Goal: Information Seeking & Learning: Learn about a topic

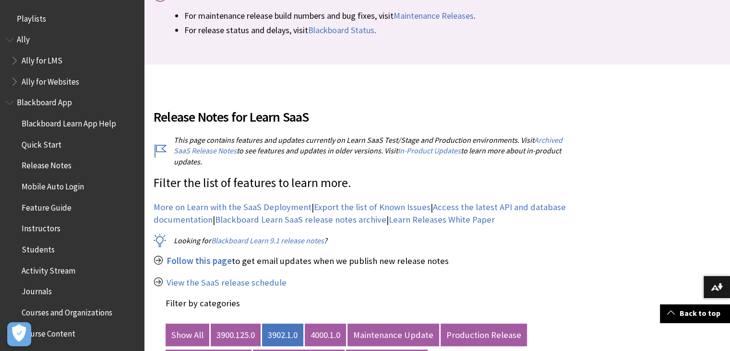
scroll to position [1051, 0]
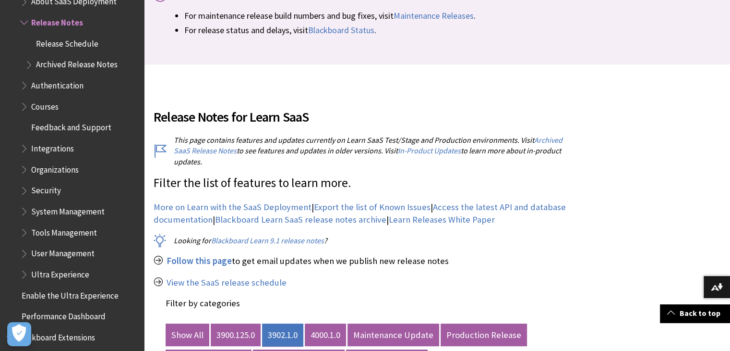
click at [292, 323] on link "3902.1.0" at bounding box center [282, 334] width 41 height 23
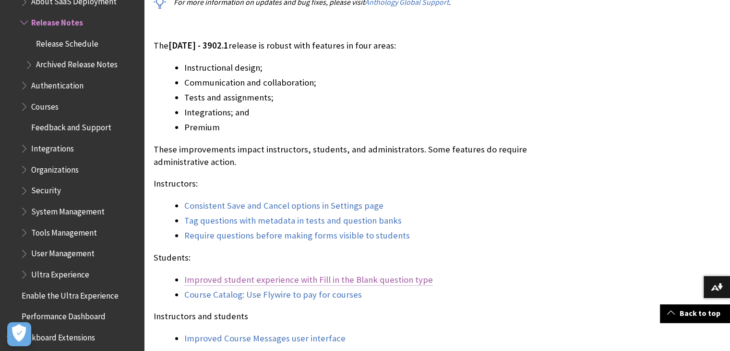
scroll to position [864, 0]
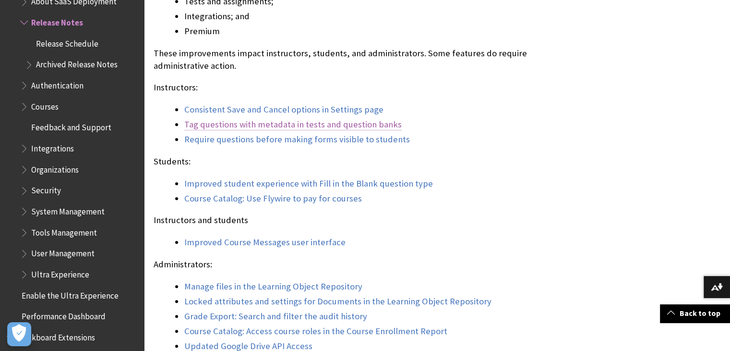
click at [282, 119] on link "Tag questions with metadata in tests and question banks" at bounding box center [293, 125] width 218 height 12
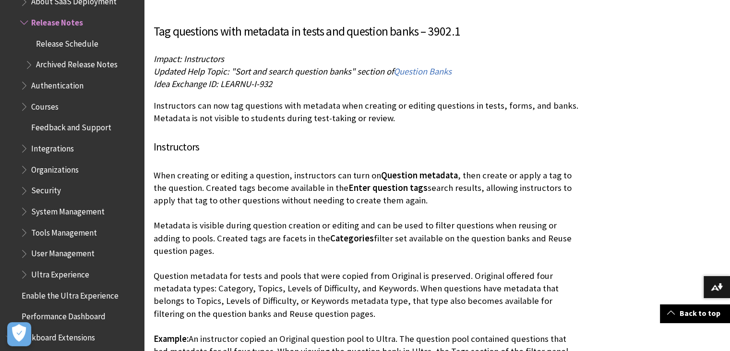
click at [402, 100] on p "Instructors can now tag questions with metadata when creating or editing questi…" at bounding box center [366, 111] width 425 height 25
click at [686, 309] on link "Back to top" at bounding box center [695, 313] width 70 height 18
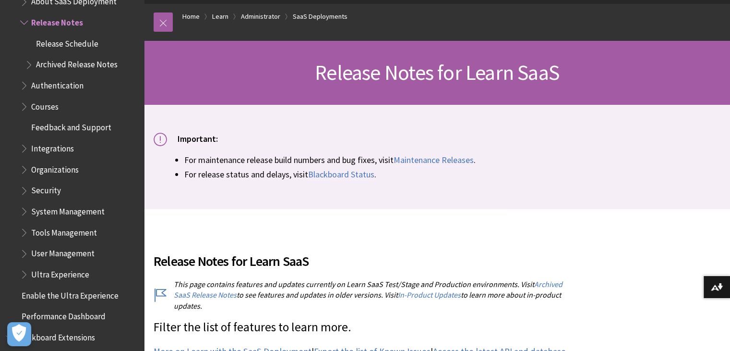
scroll to position [240, 0]
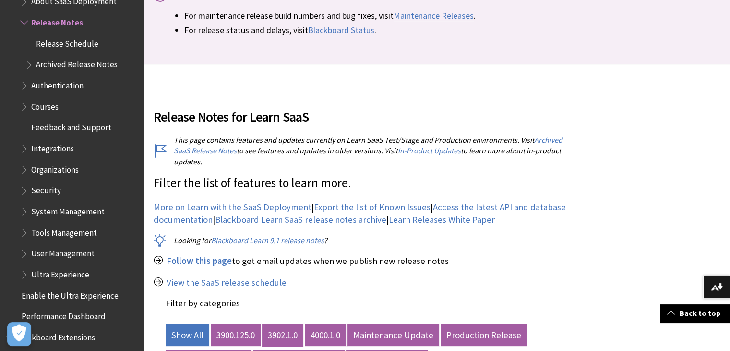
click at [287, 327] on link "3902.1.0" at bounding box center [282, 334] width 41 height 23
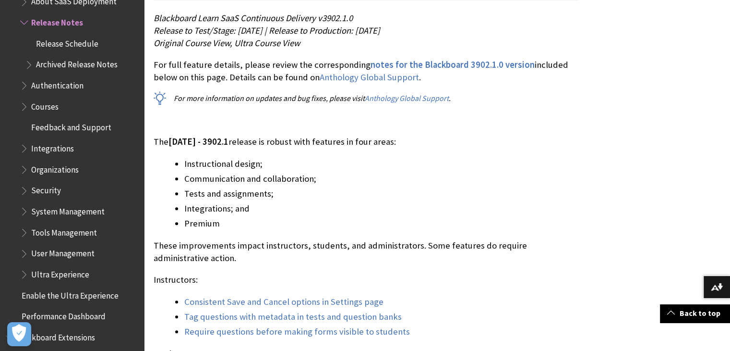
scroll to position [864, 0]
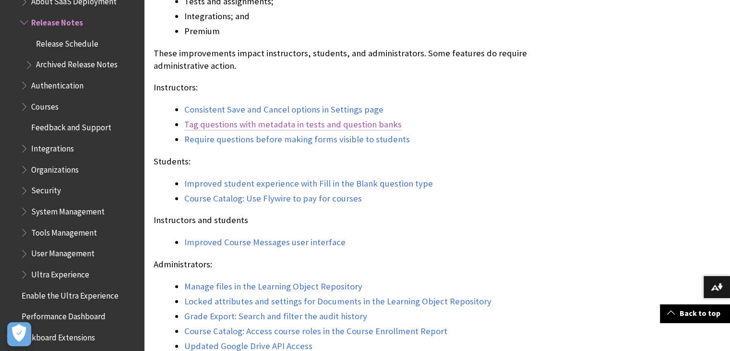
click at [319, 119] on link "Tag questions with metadata in tests and question banks" at bounding box center [293, 125] width 218 height 12
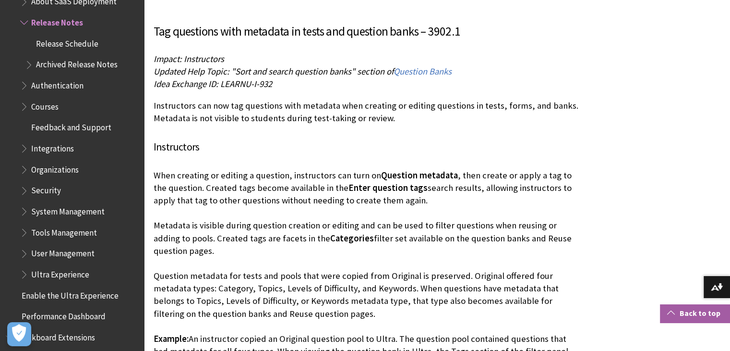
click at [676, 316] on link "Back to top" at bounding box center [695, 313] width 70 height 18
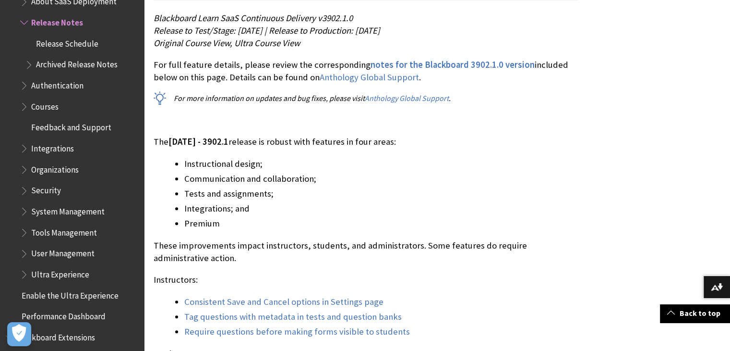
scroll to position [816, 0]
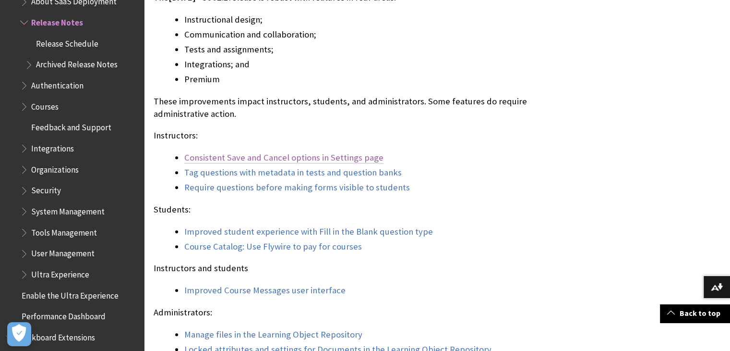
click at [337, 152] on link "Consistent Save and Cancel options in Settings page" at bounding box center [283, 158] width 199 height 12
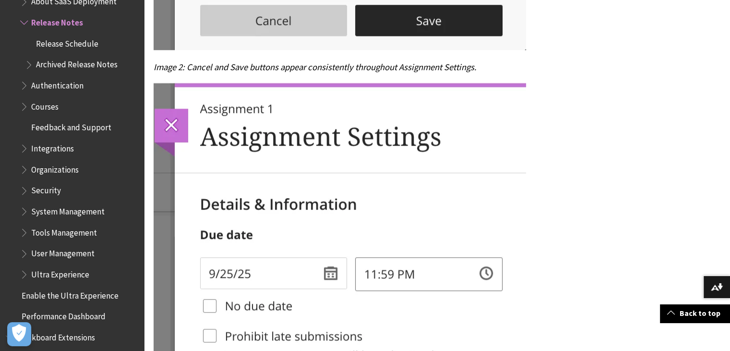
scroll to position [4361, 0]
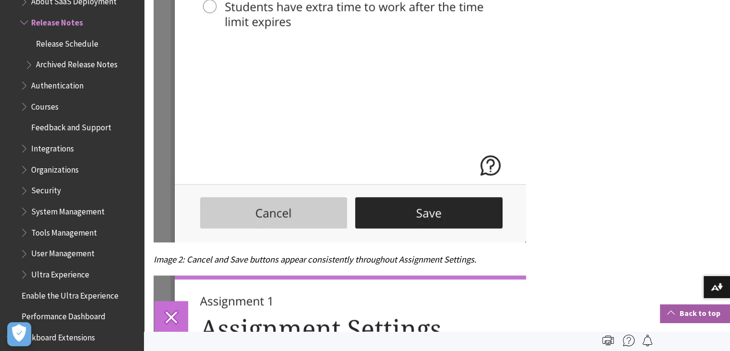
click at [683, 316] on link "Back to top" at bounding box center [695, 313] width 70 height 18
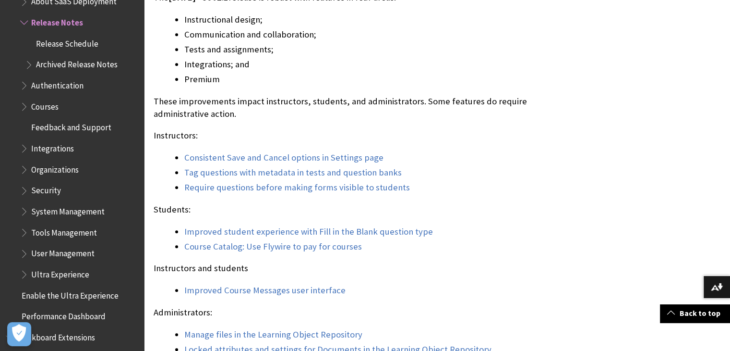
scroll to position [864, 0]
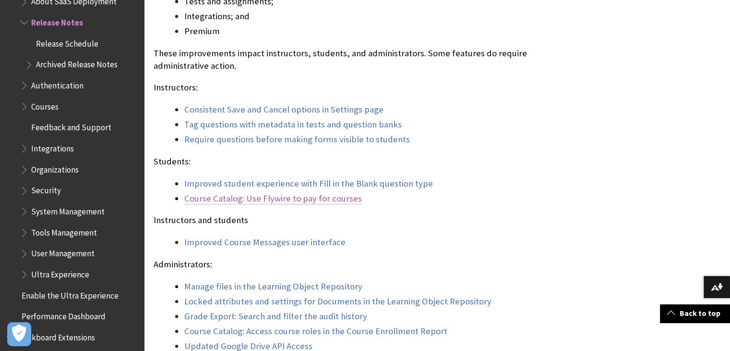
click at [330, 193] on link "Course Catalog: Use Flywire to pay for courses" at bounding box center [273, 199] width 178 height 12
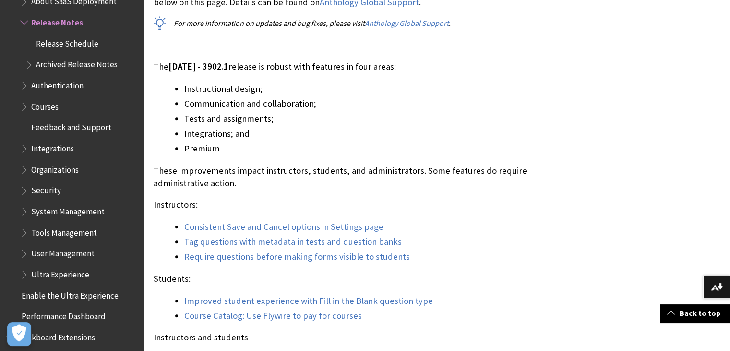
scroll to position [844, 0]
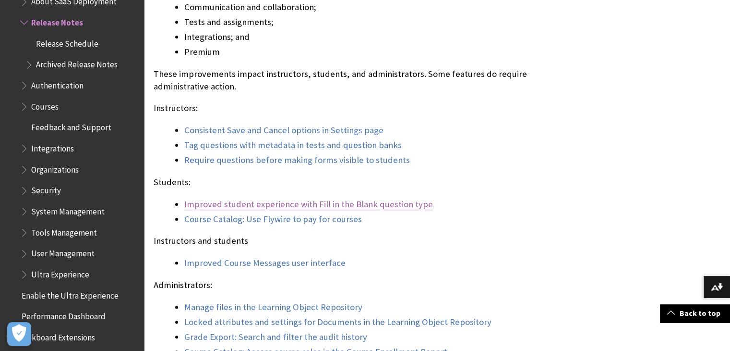
click at [274, 198] on link "Improved student experience with Fill in the Blank question type" at bounding box center [308, 204] width 249 height 12
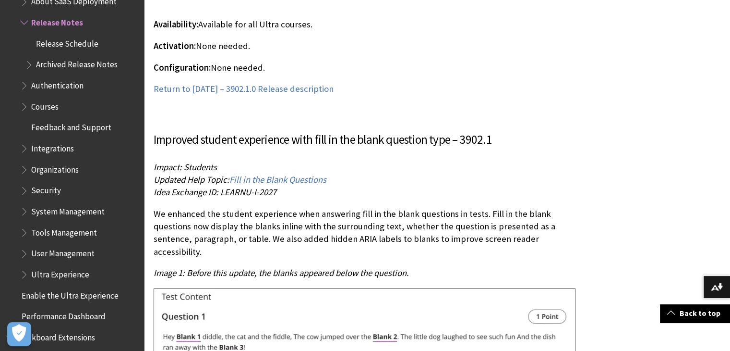
scroll to position [6909, 0]
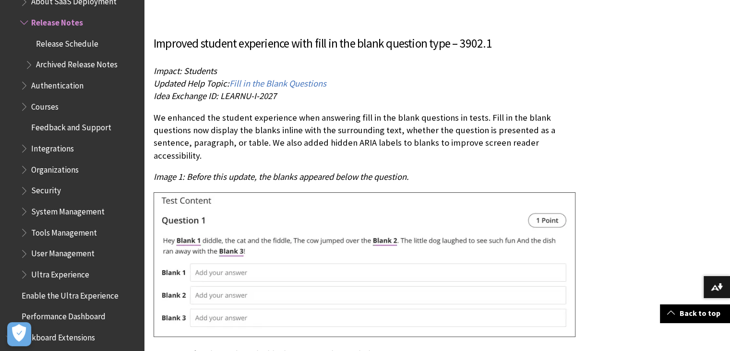
drag, startPoint x: 699, startPoint y: 311, endPoint x: 671, endPoint y: 302, distance: 29.8
click at [699, 311] on link "Back to top" at bounding box center [695, 313] width 70 height 18
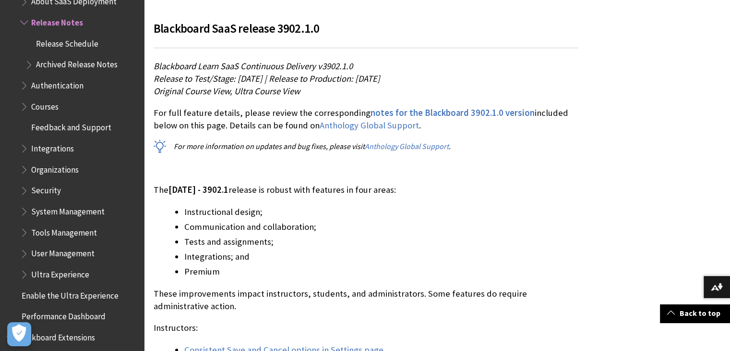
scroll to position [864, 0]
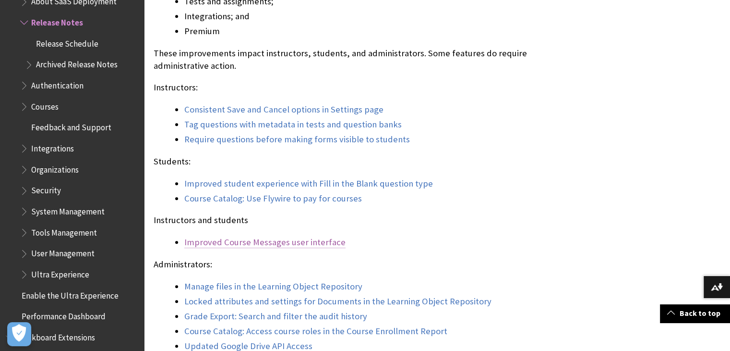
click at [331, 236] on link "Improved Course Messages user interface" at bounding box center [264, 242] width 161 height 12
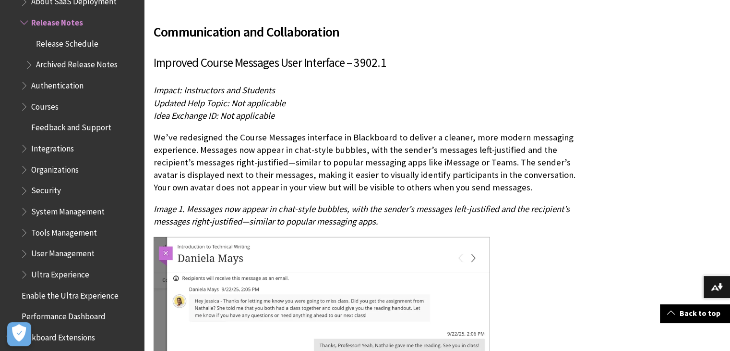
click at [318, 161] on p "We’ve redesigned the Course Messages interface in Blackboard to deliver a clean…" at bounding box center [366, 162] width 425 height 63
